Goal: Navigation & Orientation: Understand site structure

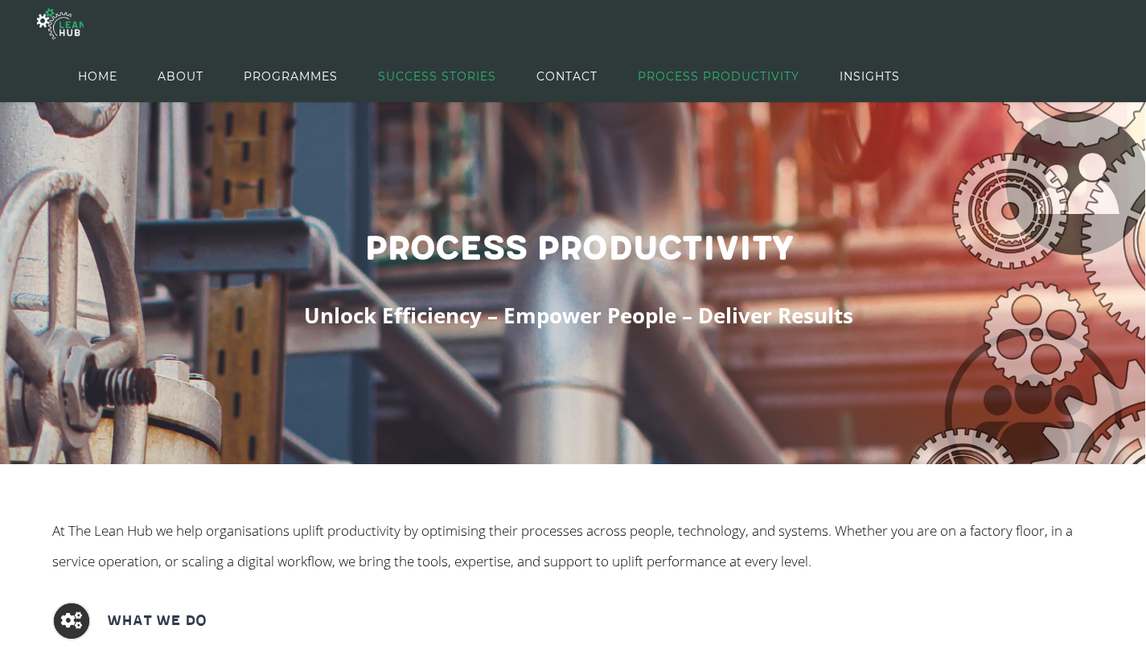
click at [440, 73] on span "SUCCESS STORIES" at bounding box center [437, 76] width 118 height 72
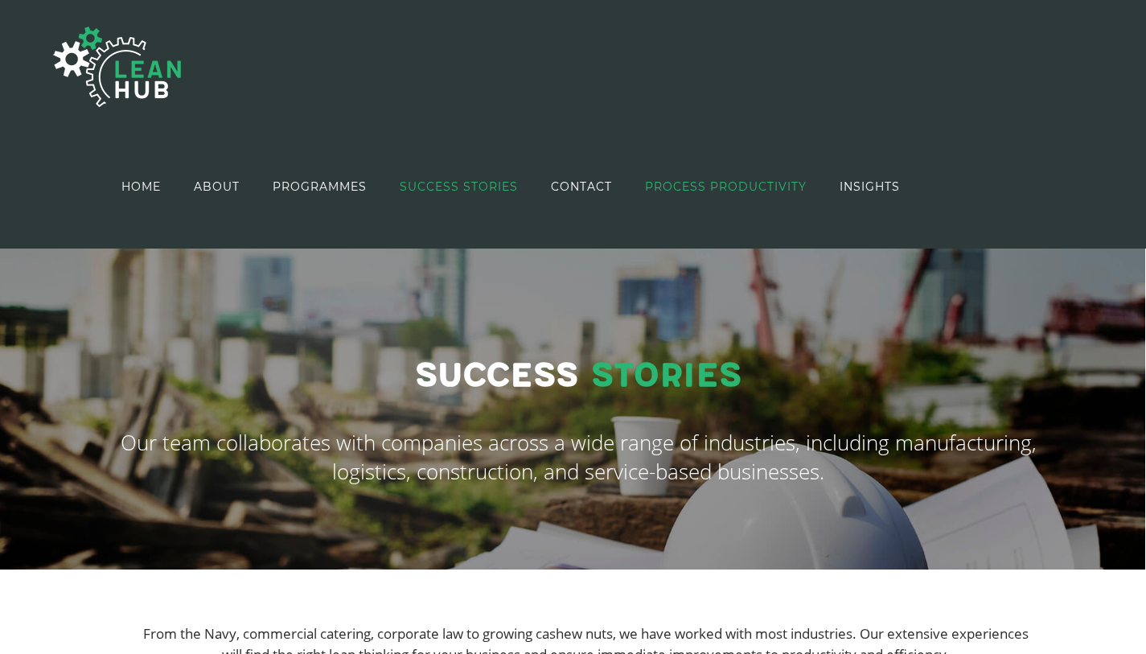
click at [677, 189] on span "PROCESS PRODUCTIVITY" at bounding box center [726, 186] width 162 height 11
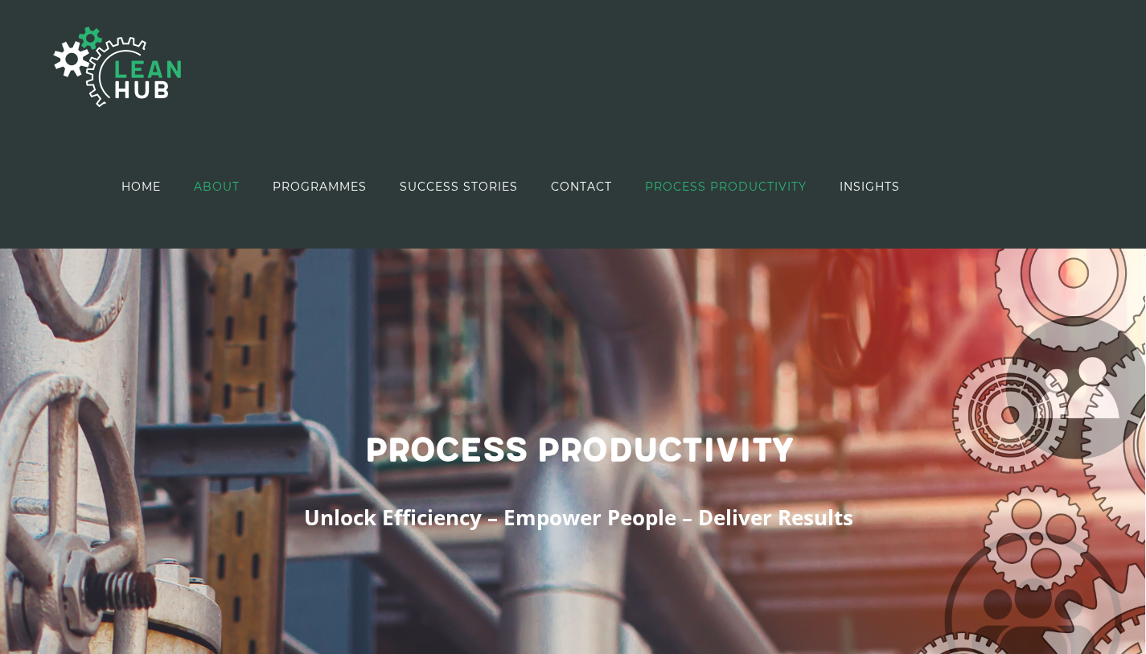
click at [229, 191] on span "ABOUT" at bounding box center [217, 186] width 46 height 11
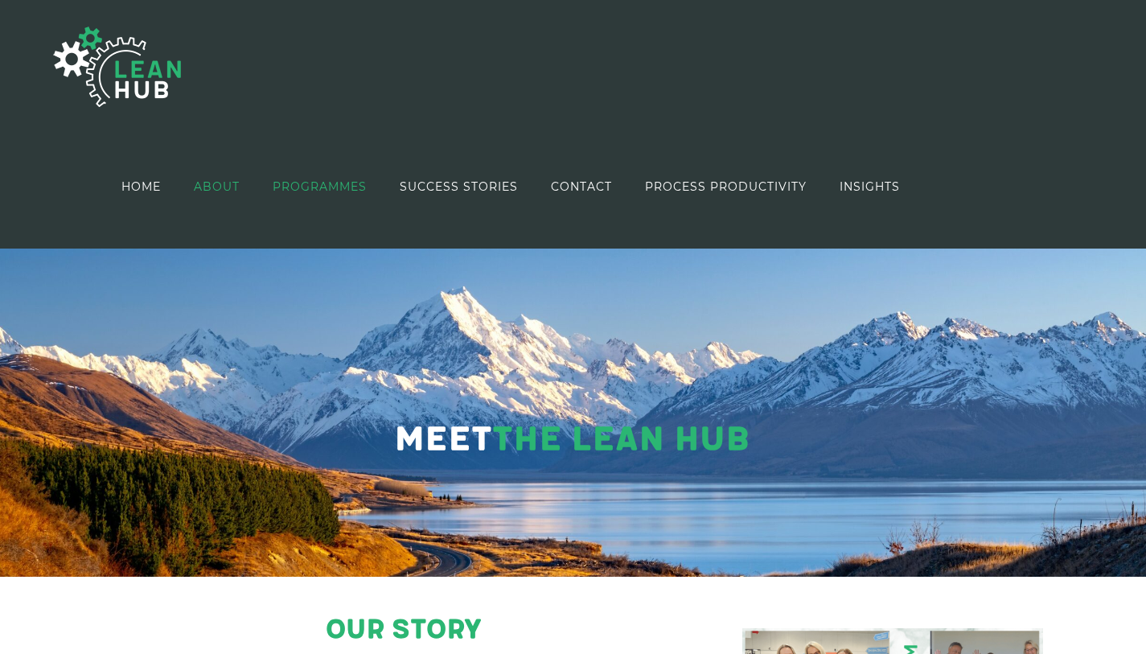
click at [322, 189] on span "PROGRAMMES" at bounding box center [320, 186] width 94 height 11
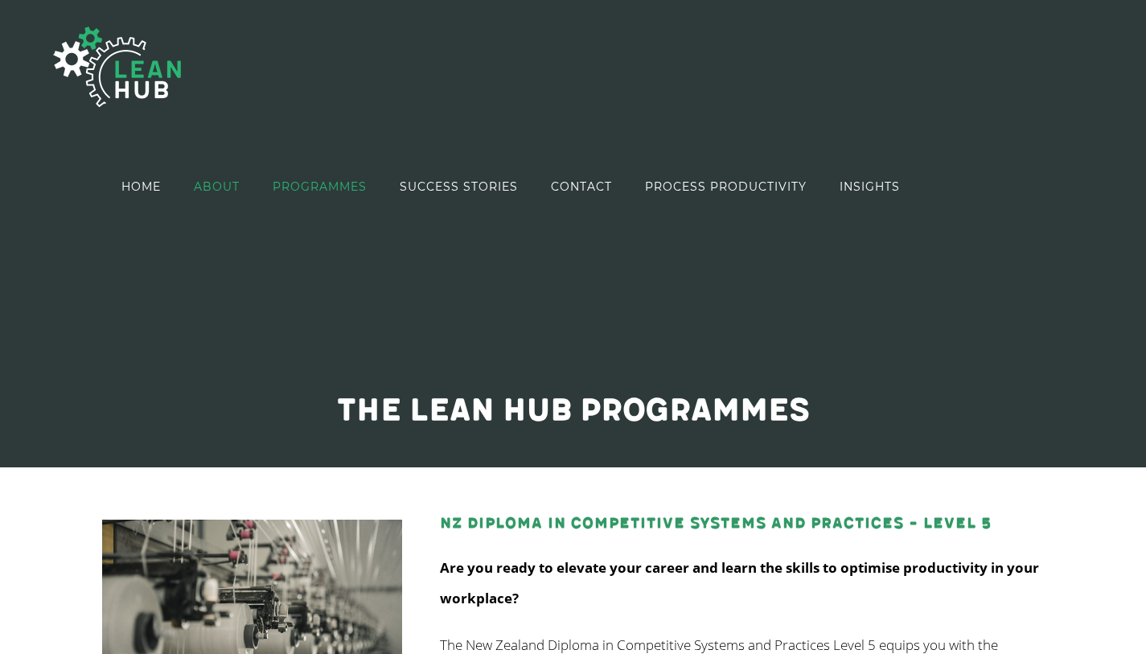
click at [233, 181] on span "ABOUT" at bounding box center [217, 186] width 46 height 11
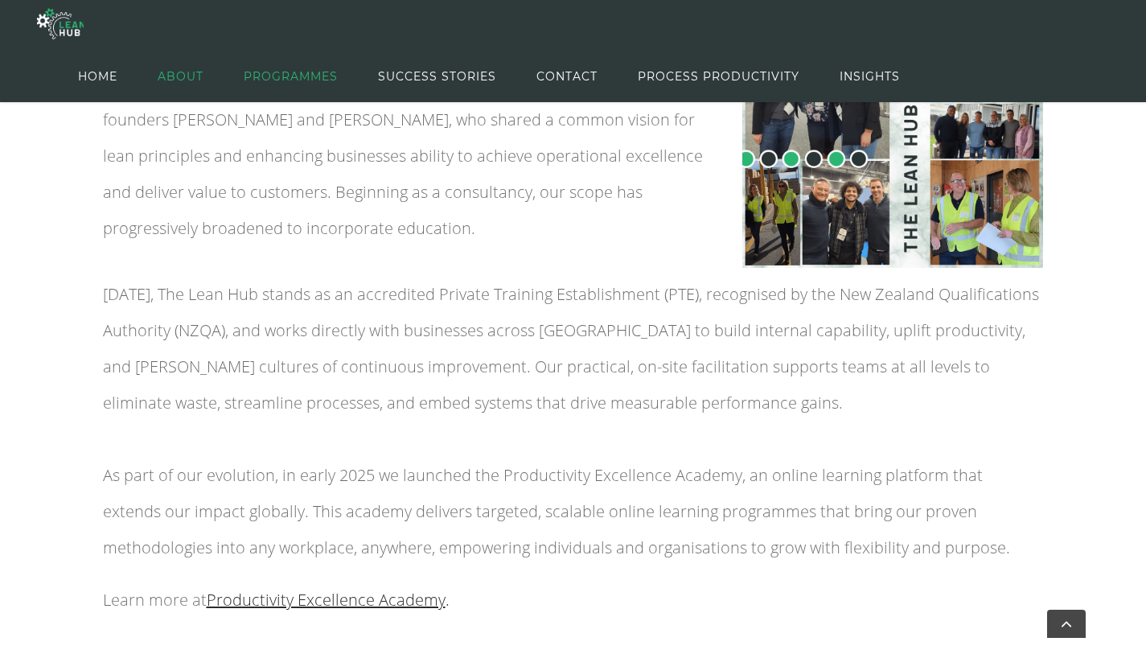
scroll to position [396, 0]
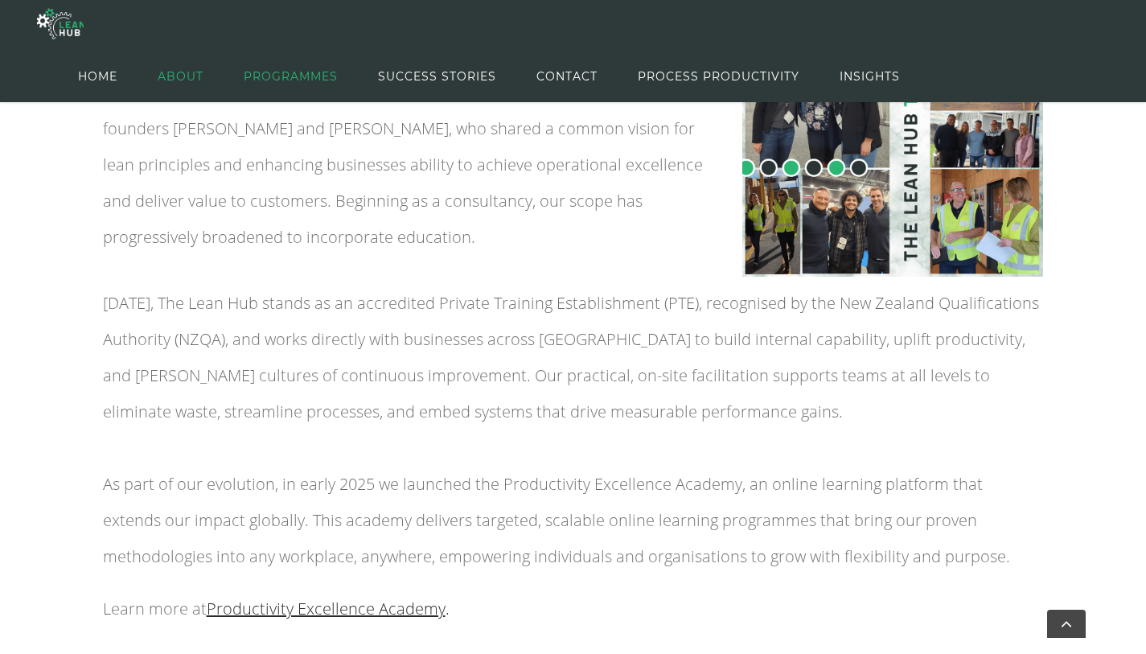
click at [317, 76] on span "PROGRAMMES" at bounding box center [291, 76] width 94 height 72
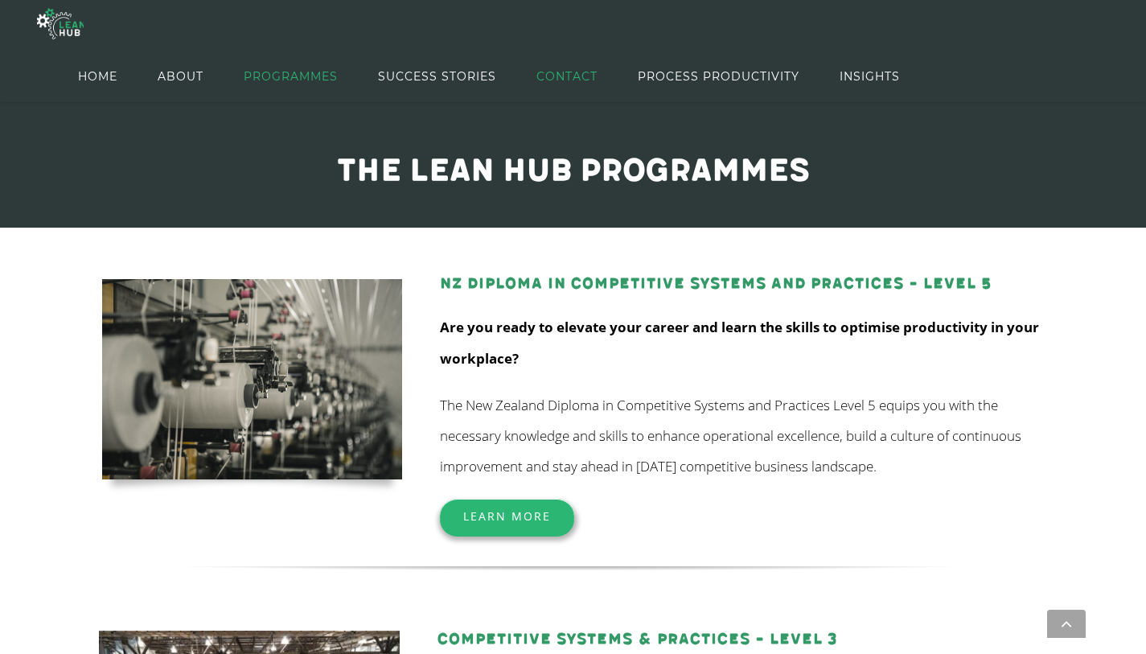
scroll to position [39, 0]
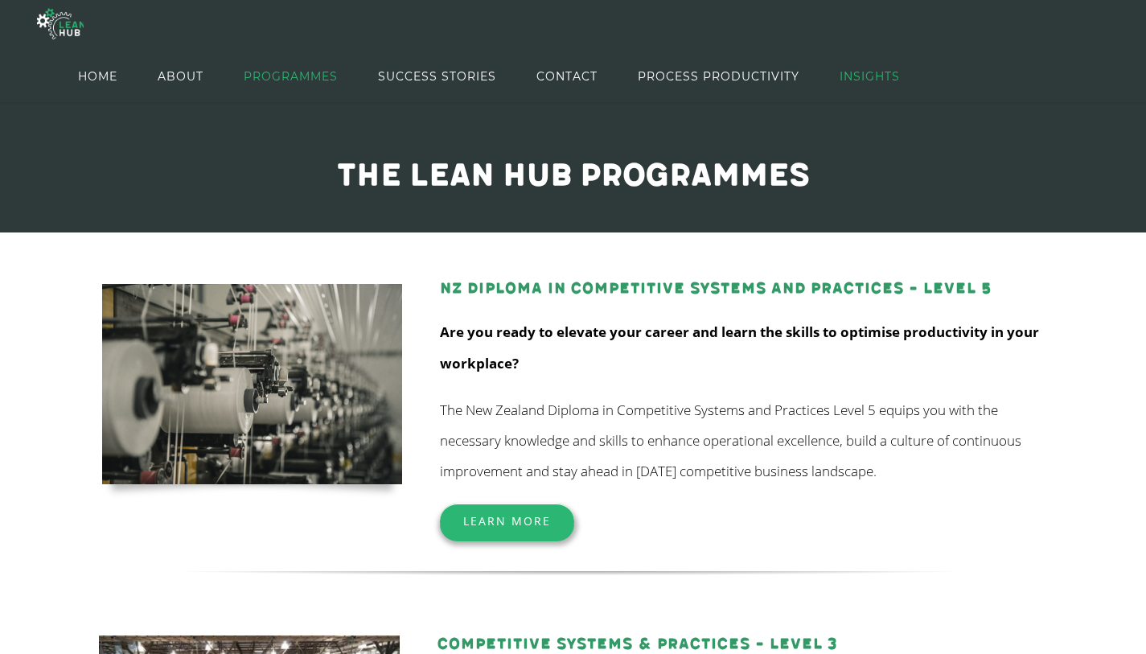
click at [860, 80] on span "INSIGHTS" at bounding box center [869, 76] width 60 height 72
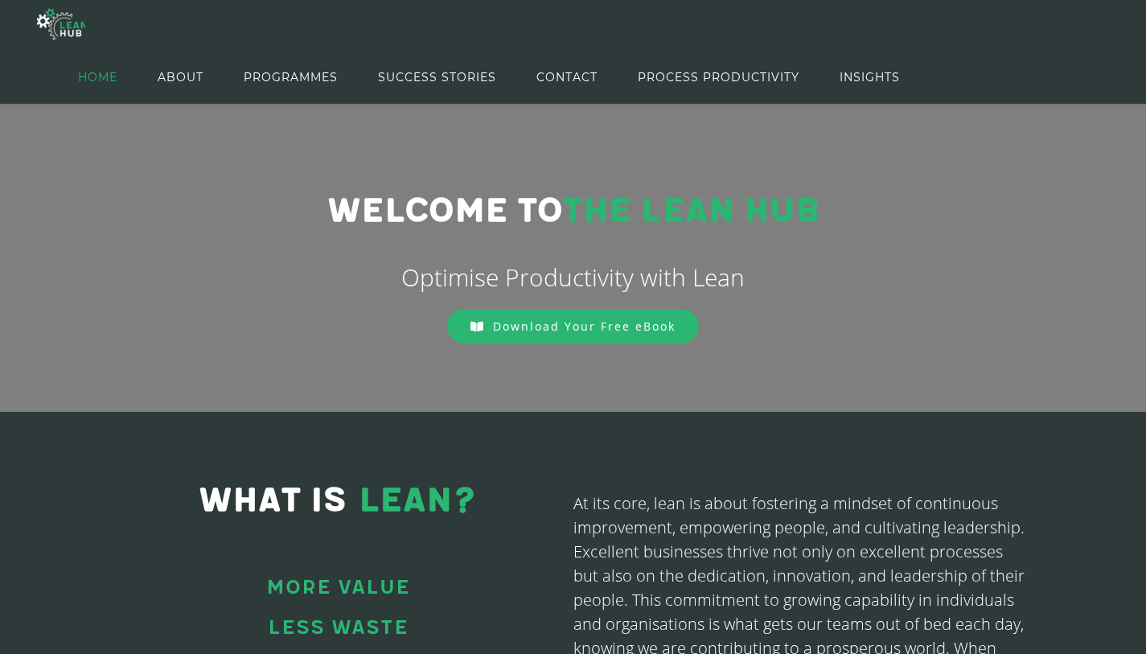
scroll to position [68, 0]
